Goal: Find specific page/section: Find specific page/section

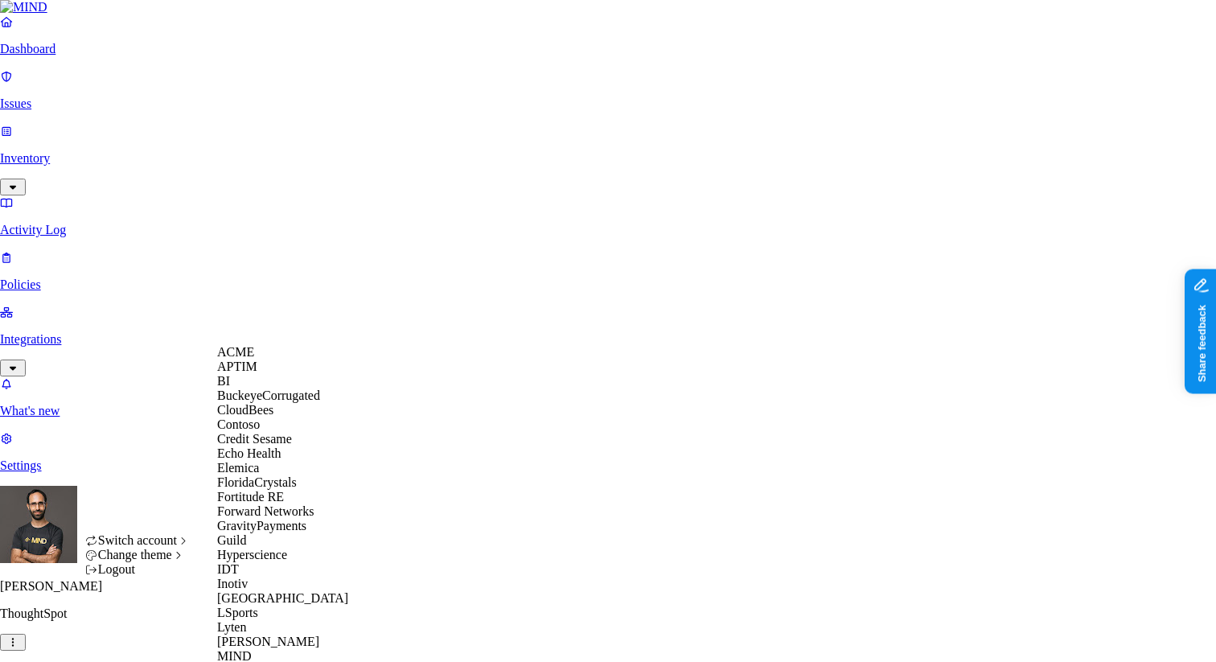
scroll to position [730, 0]
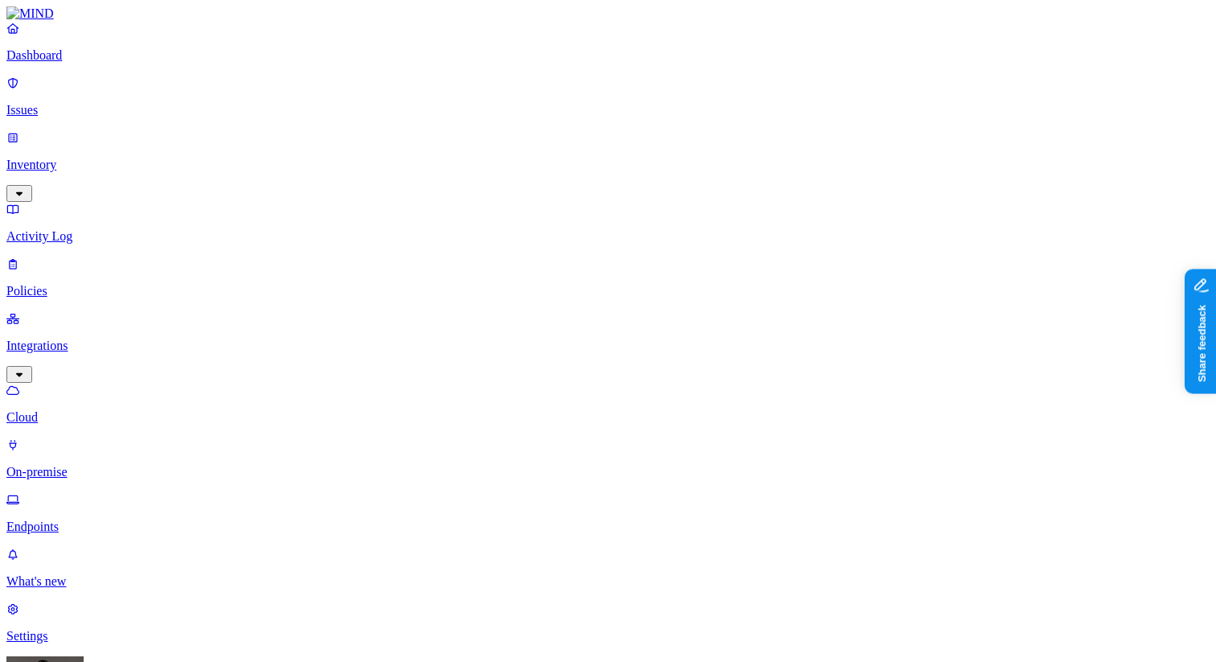
click at [73, 465] on p "On-premise" at bounding box center [607, 472] width 1203 height 14
